Goal: Information Seeking & Learning: Learn about a topic

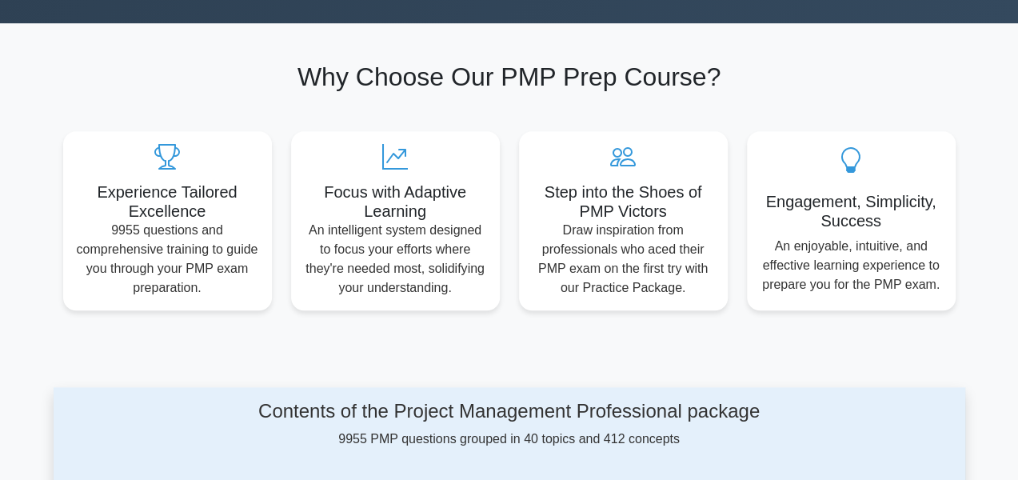
scroll to position [799, 0]
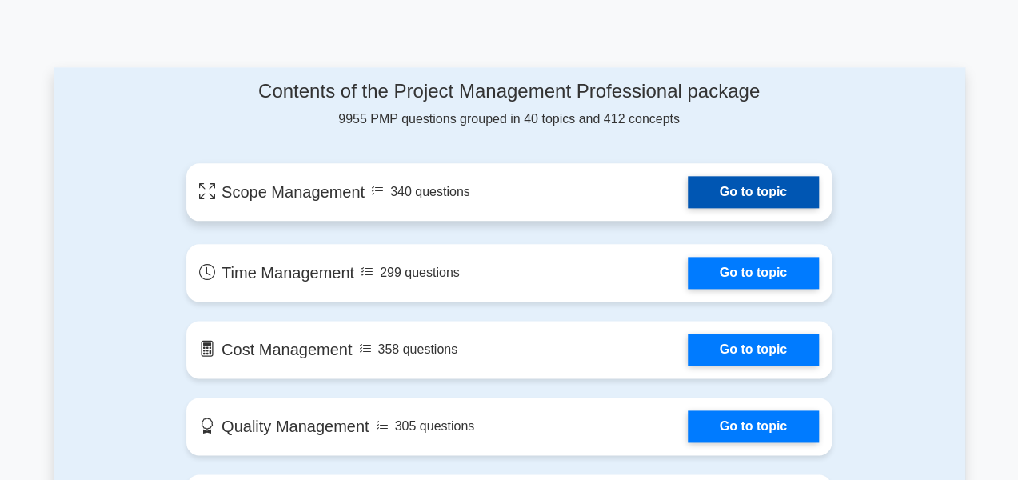
click at [767, 188] on link "Go to topic" at bounding box center [752, 192] width 131 height 32
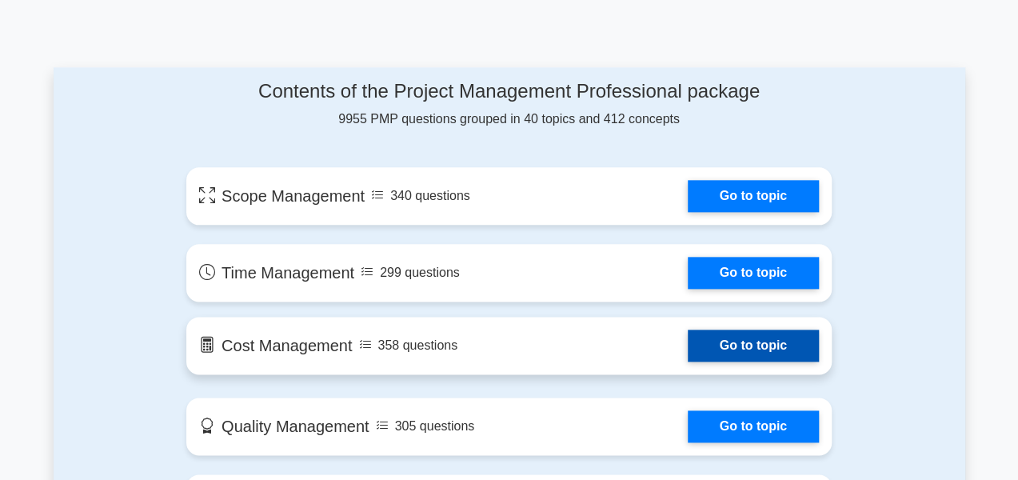
scroll to position [1119, 0]
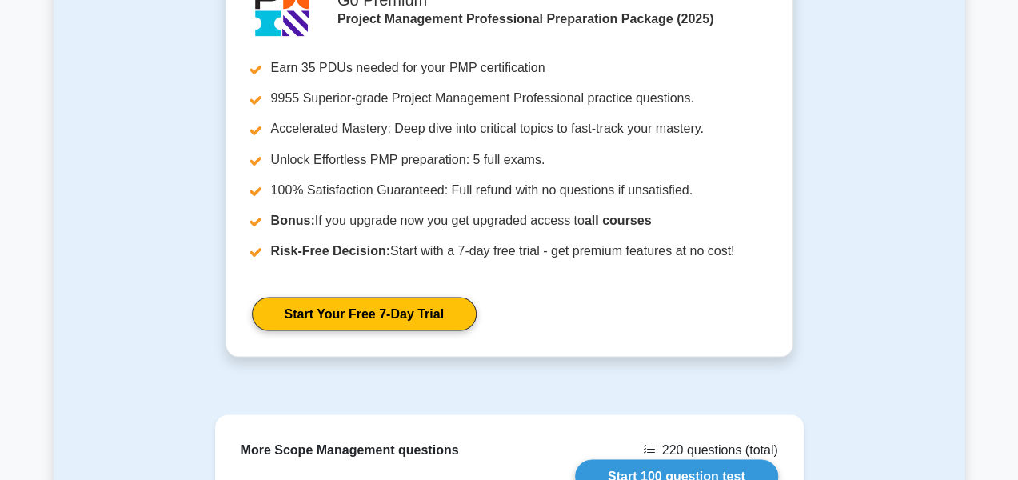
scroll to position [1587, 0]
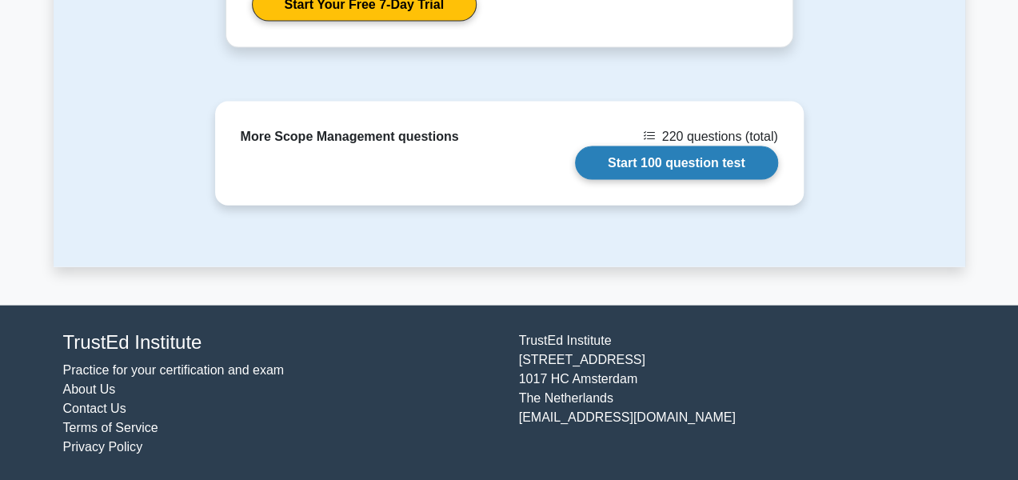
click at [649, 162] on link "Start 100 question test" at bounding box center [676, 163] width 203 height 34
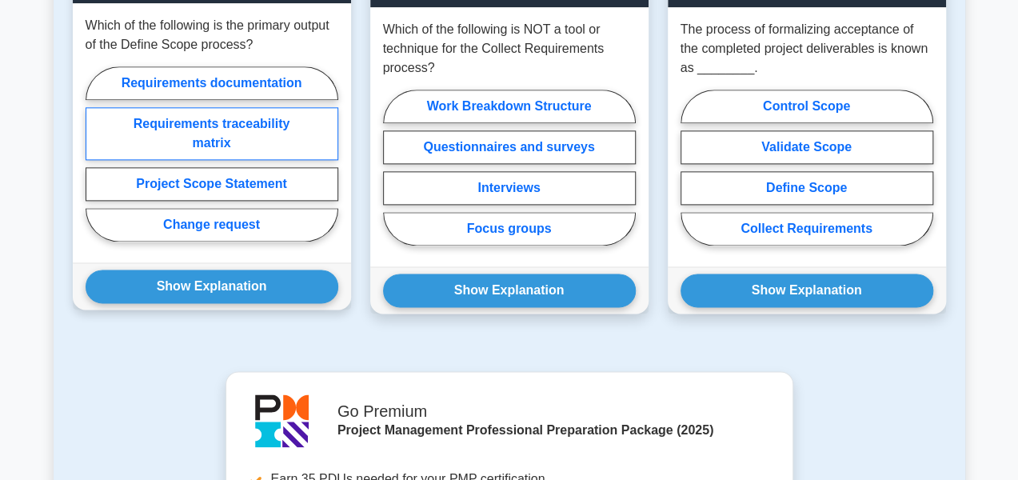
scroll to position [628, 0]
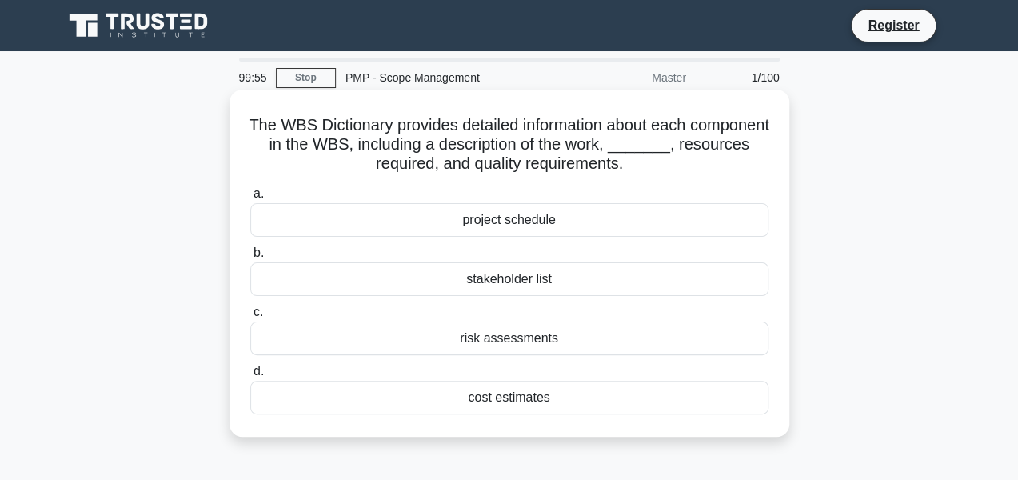
click at [369, 301] on div "a. project schedule b. stakeholder list c. d." at bounding box center [509, 299] width 537 height 237
click at [464, 269] on div "stakeholder list" at bounding box center [509, 279] width 518 height 34
click at [250, 258] on input "b. stakeholder list" at bounding box center [250, 253] width 0 height 10
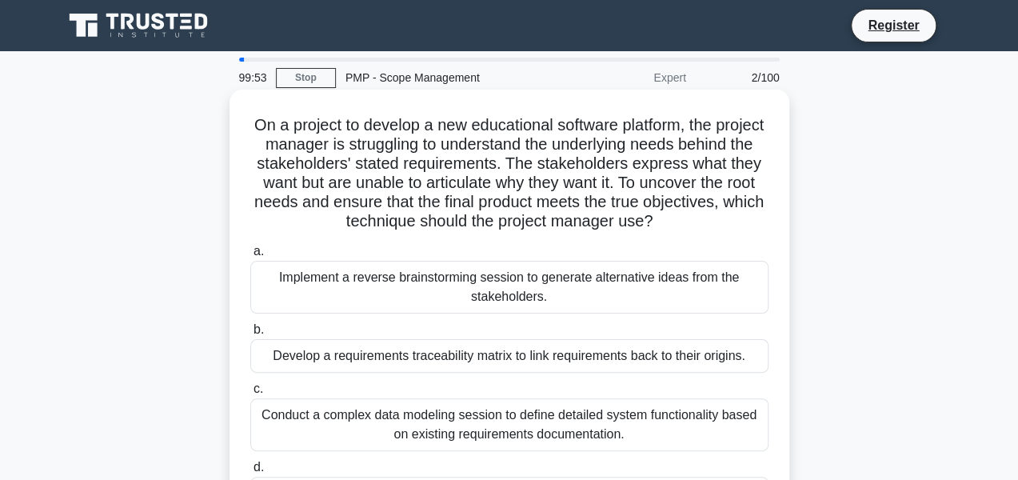
click at [472, 286] on div "Implement a reverse brainstorming session to generate alternative ideas from th…" at bounding box center [509, 287] width 518 height 53
click at [250, 257] on input "a. Implement a reverse brainstorming session to generate alternative ideas from…" at bounding box center [250, 251] width 0 height 10
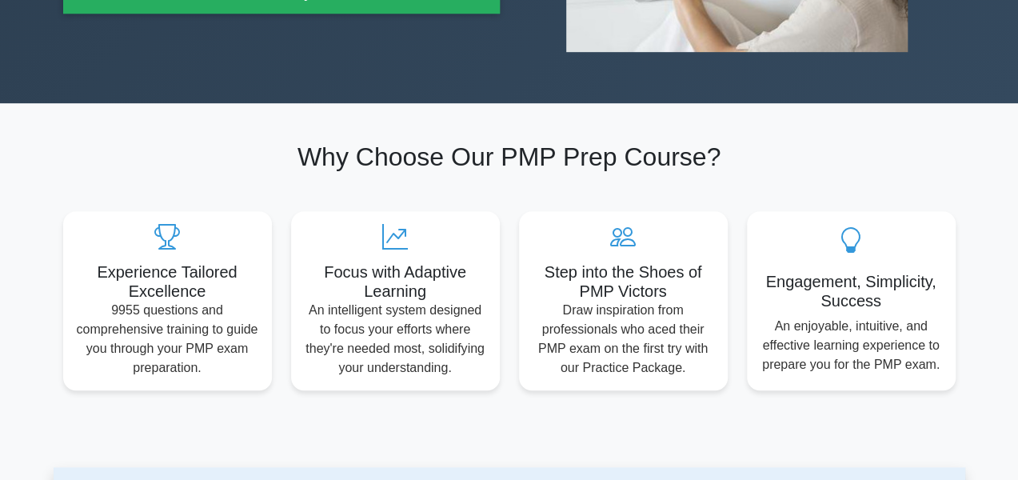
scroll to position [80, 0]
